Goal: Complete application form

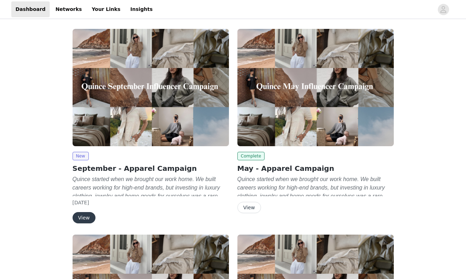
click at [86, 216] on button "View" at bounding box center [83, 217] width 23 height 11
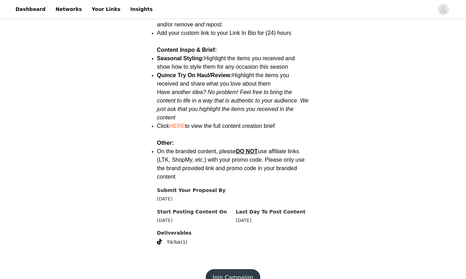
scroll to position [895, 0]
click at [239, 269] on button "Join Campaign" at bounding box center [233, 277] width 55 height 17
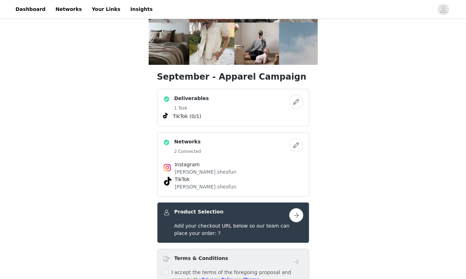
scroll to position [94, 0]
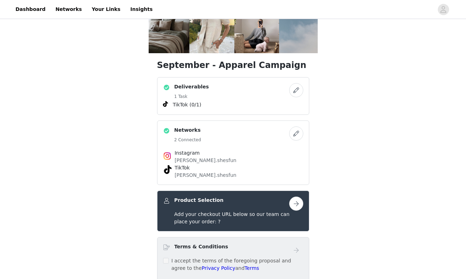
click at [301, 204] on button "button" at bounding box center [296, 203] width 14 height 14
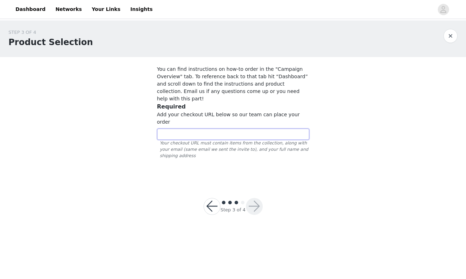
click at [261, 128] on input "text" at bounding box center [233, 133] width 152 height 11
paste input "https://www.quince.com/checkout?checkoutId=06bca14a-0bc5-437f-a719-ee237ea98700…"
type input "https://www.quince.com/checkout?checkoutId=06bca14a-0bc5-437f-a719-ee237ea98700…"
click at [257, 198] on button "button" at bounding box center [254, 206] width 17 height 17
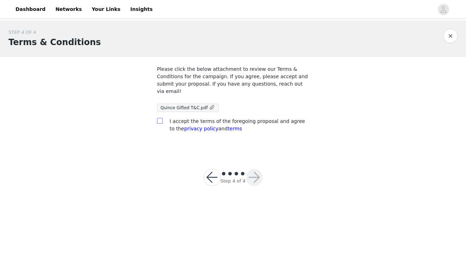
click at [158, 119] on input "checkbox" at bounding box center [159, 120] width 5 height 5
checkbox input "true"
click at [256, 175] on button "button" at bounding box center [254, 177] width 17 height 17
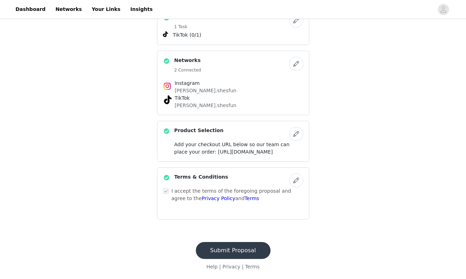
scroll to position [186, 0]
click at [227, 251] on button "Submit Proposal" at bounding box center [233, 250] width 75 height 17
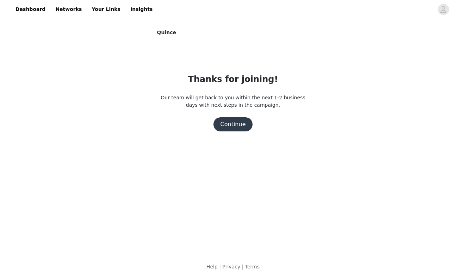
click at [238, 130] on button "Continue" at bounding box center [232, 124] width 39 height 14
